Goal: Check status: Check status

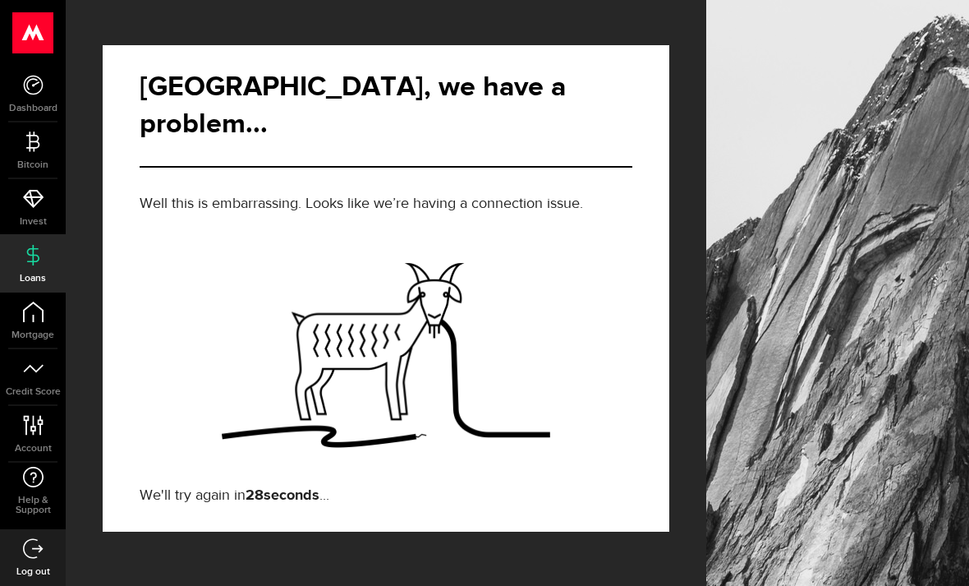
click at [121, 21] on div "[GEOGRAPHIC_DATA], we have a problem... Well this is embarrassing. Looks like w…" at bounding box center [386, 276] width 567 height 511
click at [34, 265] on use at bounding box center [32, 254] width 12 height 21
click at [284, 488] on strong "22 seconds" at bounding box center [283, 495] width 74 height 15
click at [32, 375] on icon at bounding box center [33, 368] width 21 height 21
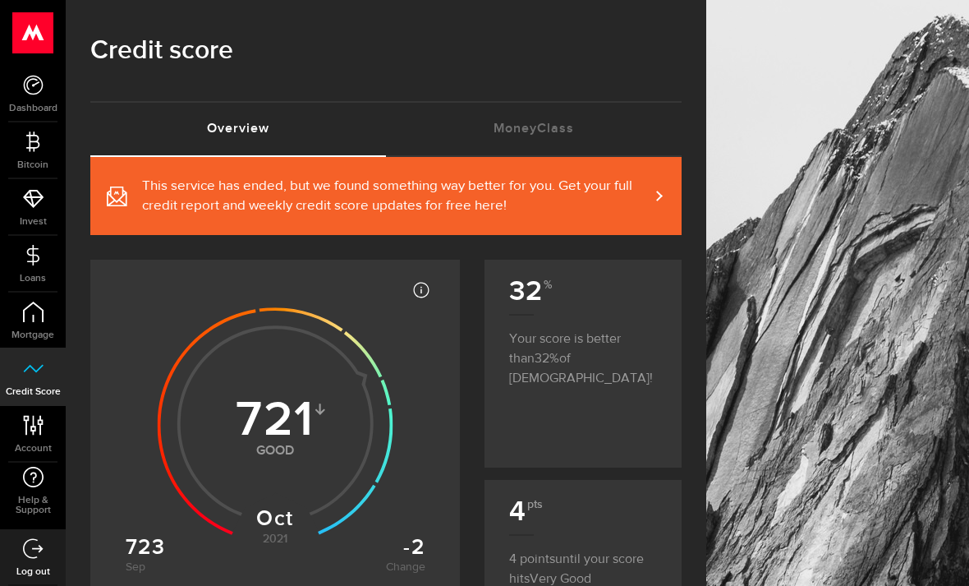
scroll to position [7, 0]
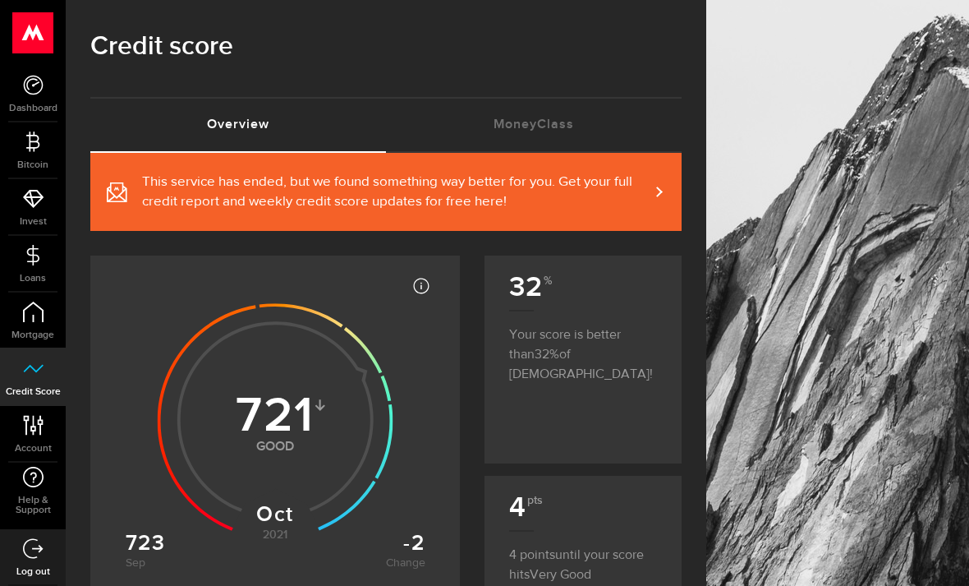
click at [35, 246] on icon at bounding box center [33, 255] width 21 height 21
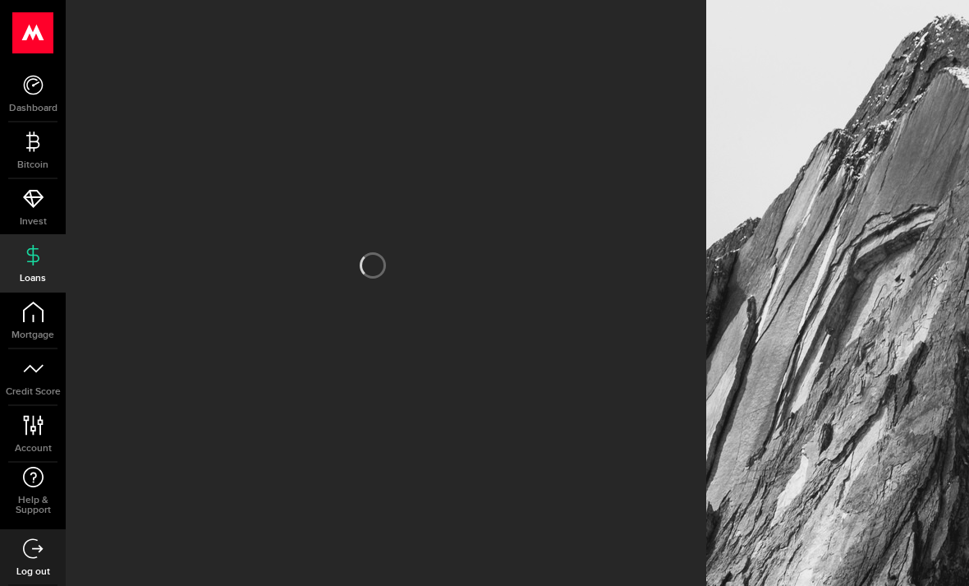
click at [33, 86] on use at bounding box center [33, 85] width 20 height 20
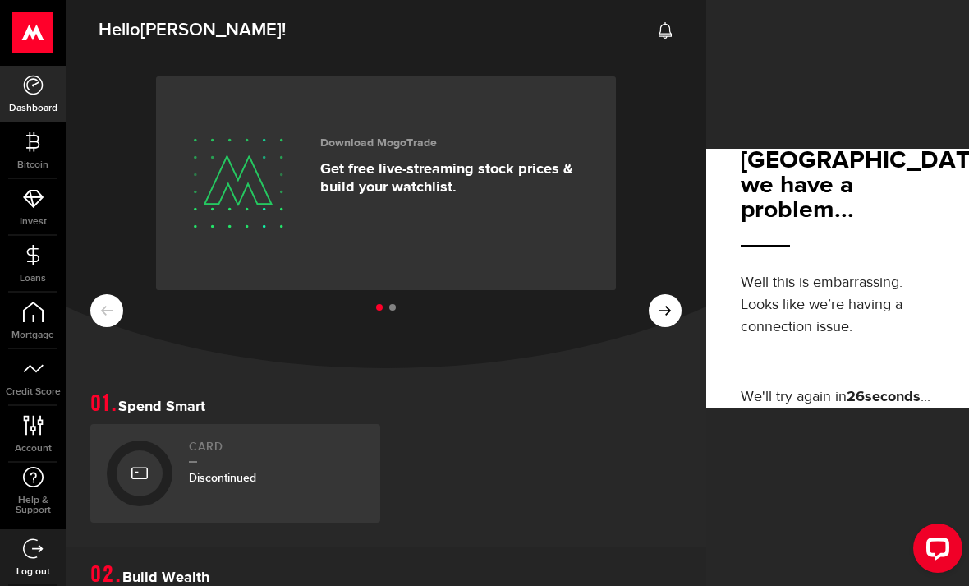
click at [678, 294] on button at bounding box center [665, 310] width 33 height 33
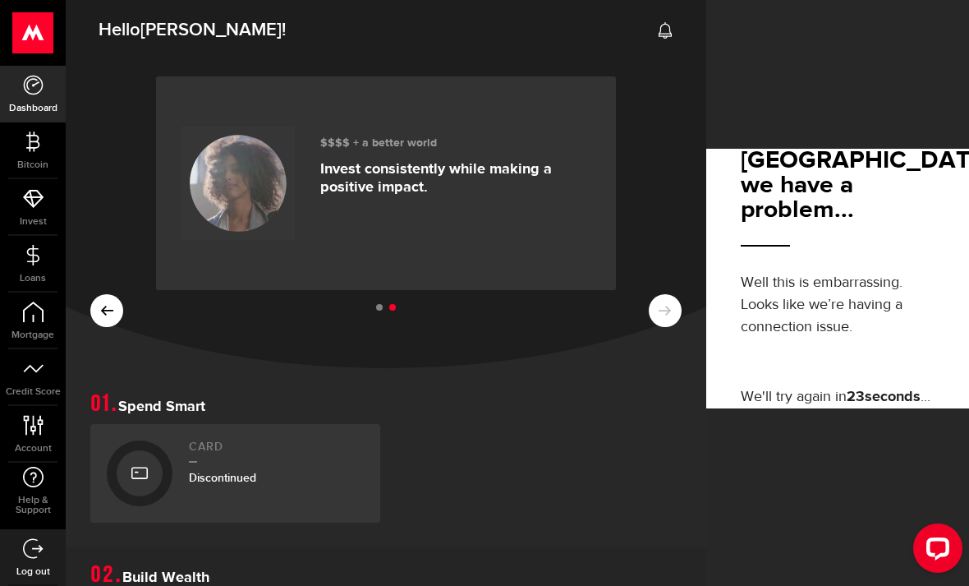
click at [668, 183] on div "Download MogoTrade Get free live-streaming stock prices & build your watchlist.…" at bounding box center [386, 212] width 641 height 312
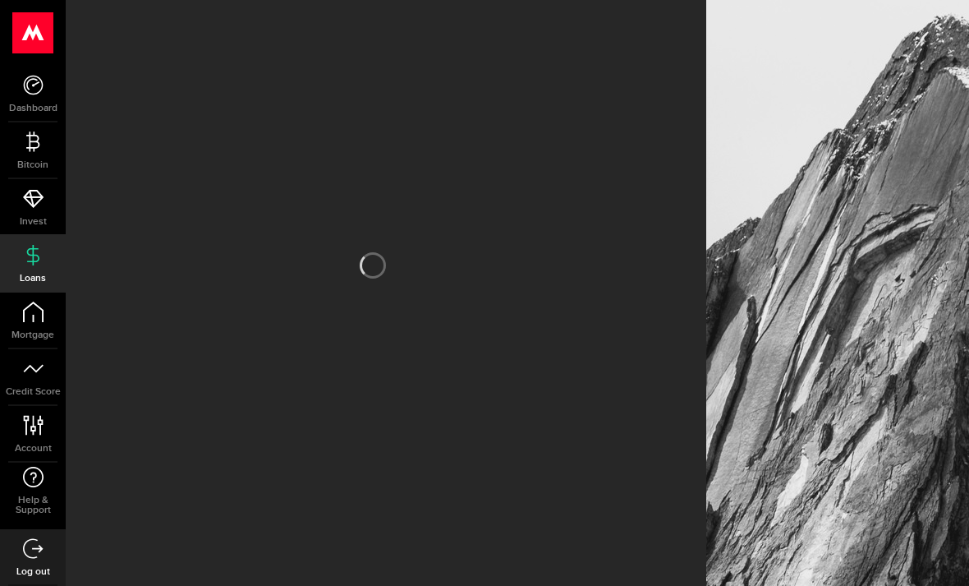
click at [30, 268] on link "Loans" at bounding box center [33, 264] width 66 height 56
